Goal: Task Accomplishment & Management: Use online tool/utility

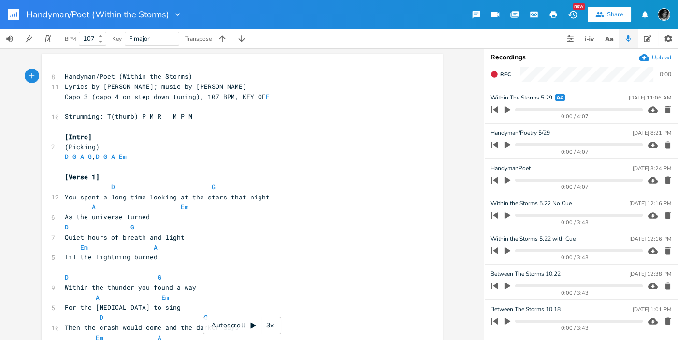
click at [216, 72] on pre "Handyman/Poet (Within the Storms)" at bounding box center [237, 77] width 349 height 10
click at [248, 117] on pre "Strumming: T(thumb) P M R M P M" at bounding box center [237, 117] width 349 height 10
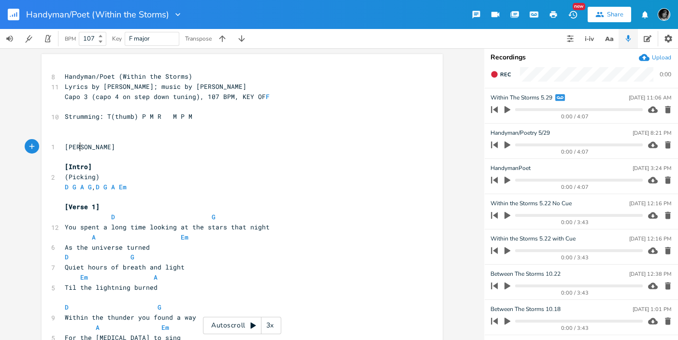
type textarea "[PERSON_NAME]"
type textarea "T RID OF LAST d"
type textarea "D... ADD OUTTO"
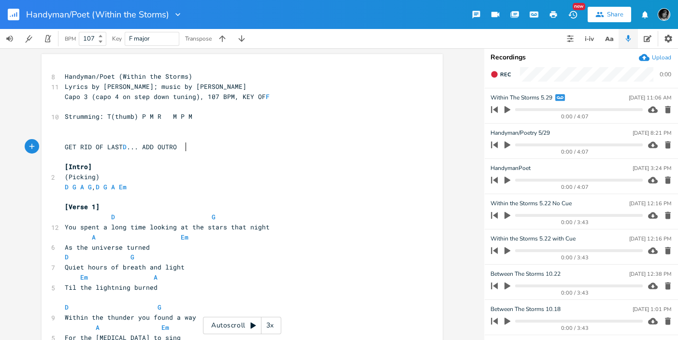
scroll to position [0, 12]
type textarea "RO"
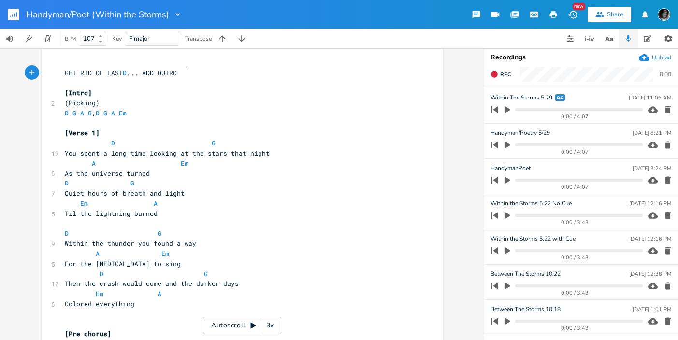
scroll to position [35, 0]
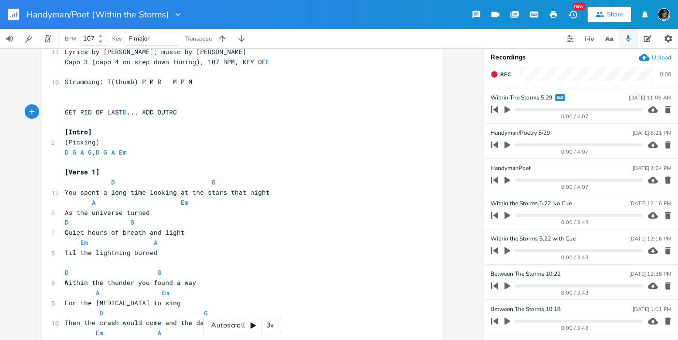
click at [507, 109] on icon "button" at bounding box center [507, 109] width 6 height 7
click at [616, 110] on progress at bounding box center [578, 109] width 127 height 3
click at [621, 109] on progress at bounding box center [578, 109] width 127 height 3
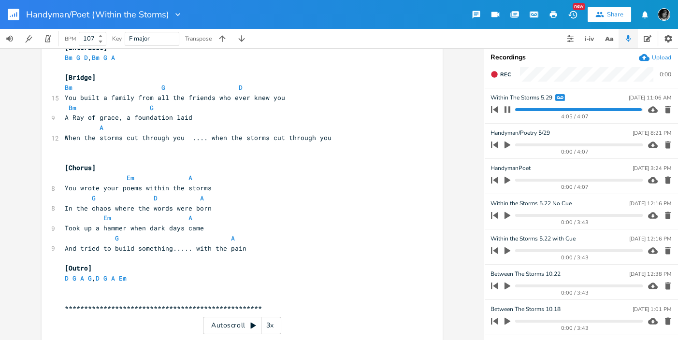
scroll to position [0, 0]
click at [141, 276] on pre "D G A G , D G A Em" at bounding box center [237, 278] width 349 height 10
type textarea "d"
click at [124, 289] on li "D" at bounding box center [133, 289] width 29 height 10
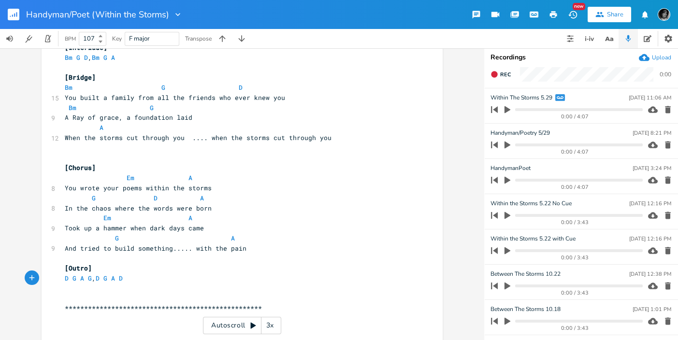
click at [505, 106] on icon "button" at bounding box center [507, 109] width 9 height 9
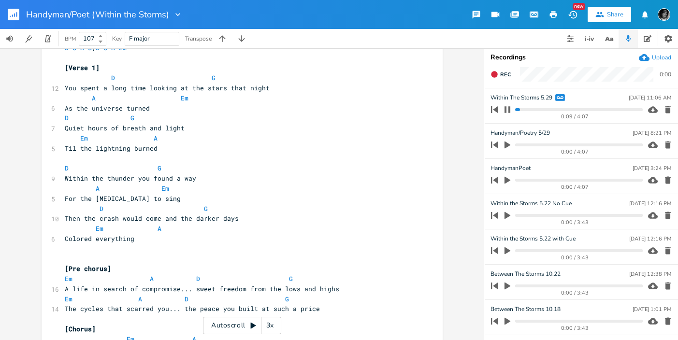
scroll to position [78, 0]
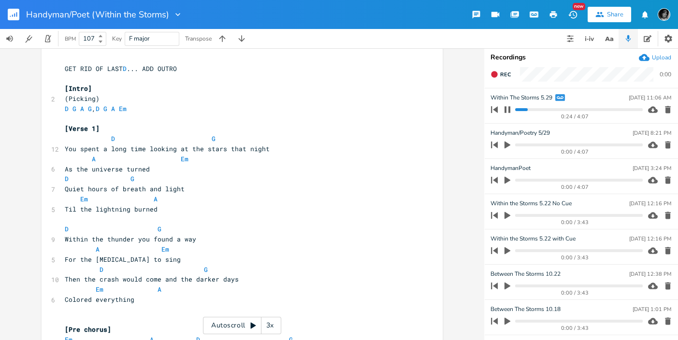
click at [510, 110] on icon "button" at bounding box center [508, 110] width 8 height 8
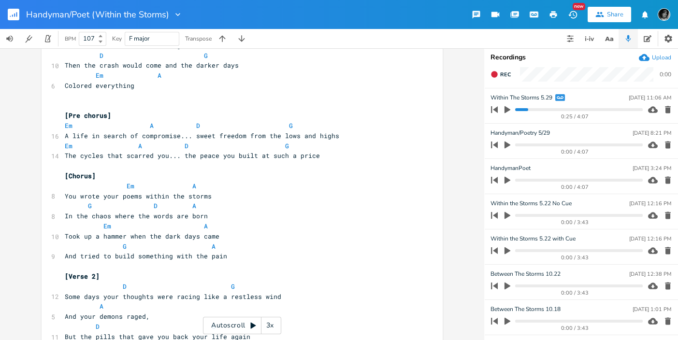
scroll to position [296, 0]
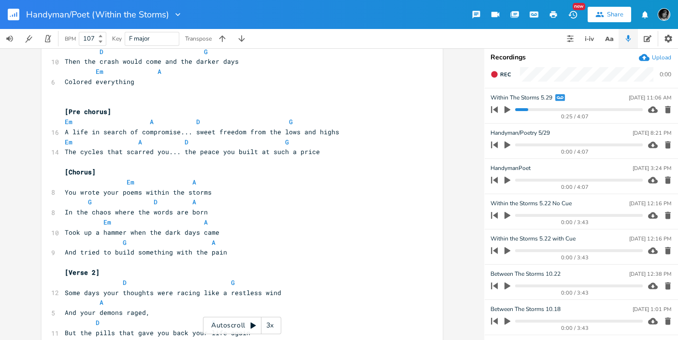
click at [231, 329] on div "Autoscroll 3x" at bounding box center [242, 325] width 78 height 17
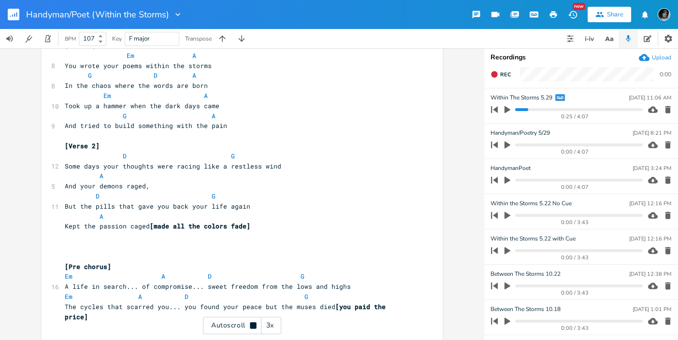
scroll to position [423, 0]
click at [225, 328] on div "Autoscroll 3x" at bounding box center [242, 325] width 78 height 17
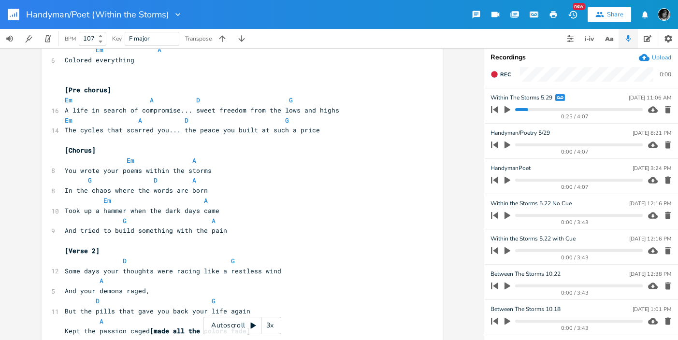
scroll to position [0, 0]
click at [307, 122] on span "Em A D G" at bounding box center [200, 120] width 271 height 9
type textarea "G G"
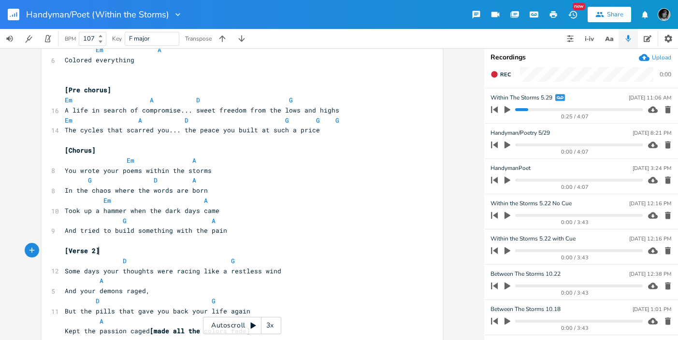
click at [505, 108] on icon "button" at bounding box center [507, 109] width 6 height 7
click at [536, 110] on progress at bounding box center [578, 109] width 127 height 3
click at [541, 109] on progress at bounding box center [578, 109] width 127 height 3
click at [505, 111] on icon "button" at bounding box center [507, 109] width 6 height 6
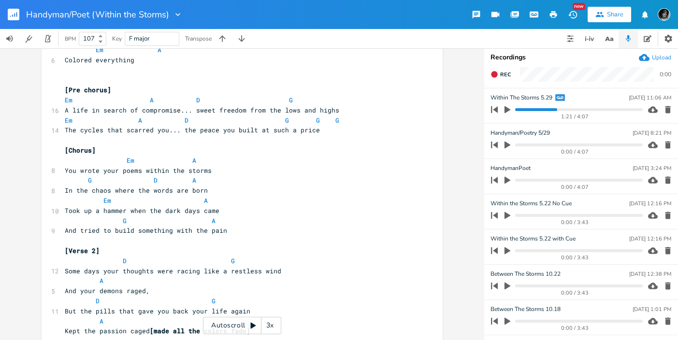
scroll to position [0, 0]
click at [167, 220] on span "G A" at bounding box center [140, 220] width 151 height 9
type textarea "G"
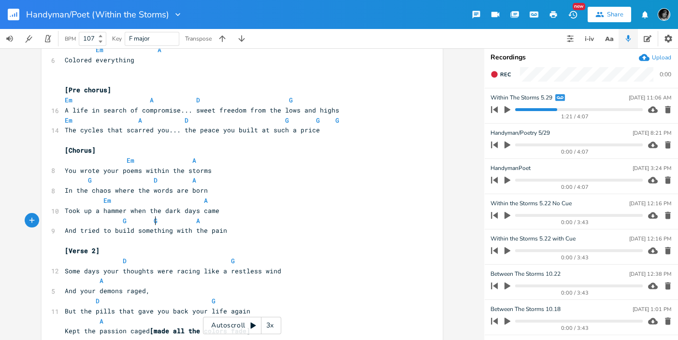
scroll to position [0, 4]
click at [187, 219] on span "G G A" at bounding box center [132, 220] width 135 height 9
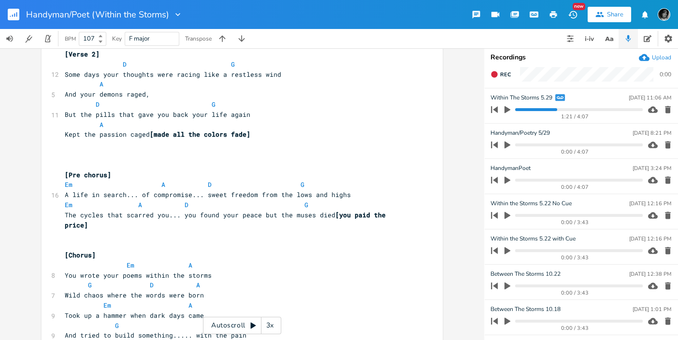
scroll to position [532, 0]
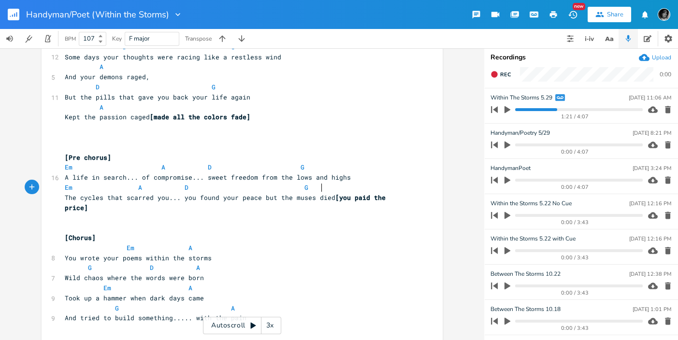
click at [319, 184] on span "Em A D G" at bounding box center [200, 187] width 271 height 9
type textarea "G G"
